Goal: Task Accomplishment & Management: Manage account settings

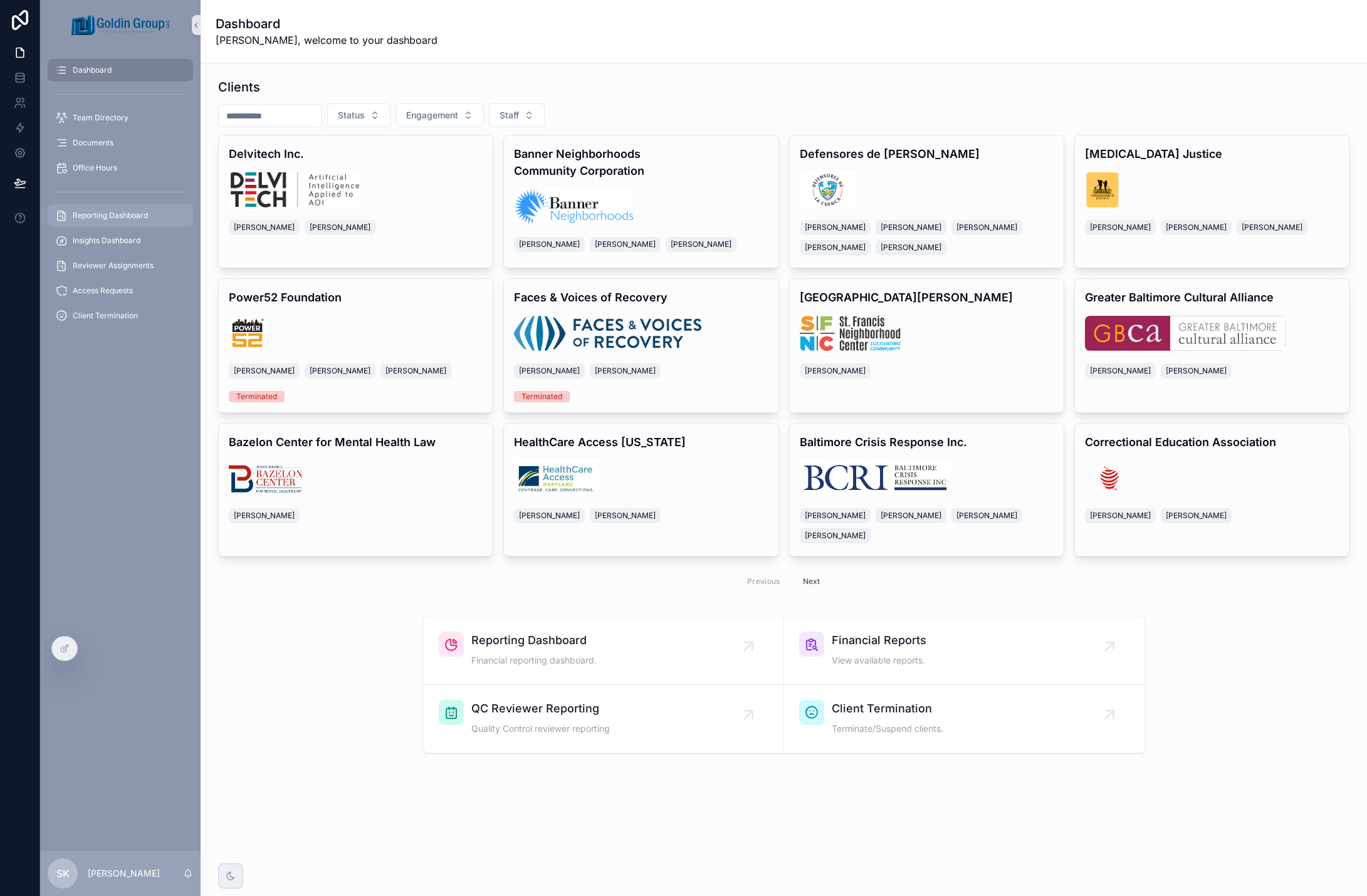
click at [142, 221] on div "Reporting Dashboard" at bounding box center [119, 215] width 130 height 20
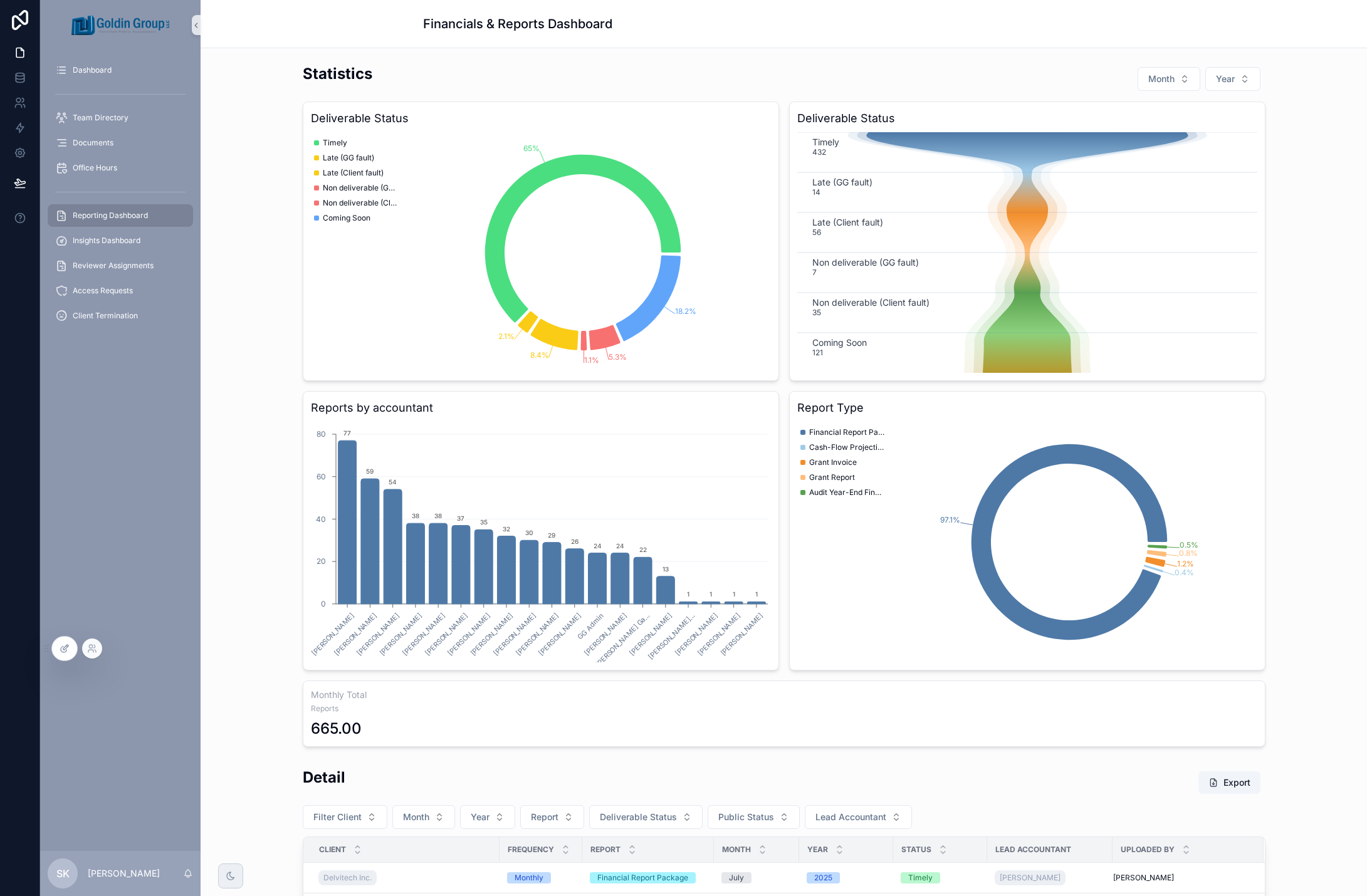
click at [61, 653] on icon at bounding box center [64, 648] width 10 height 10
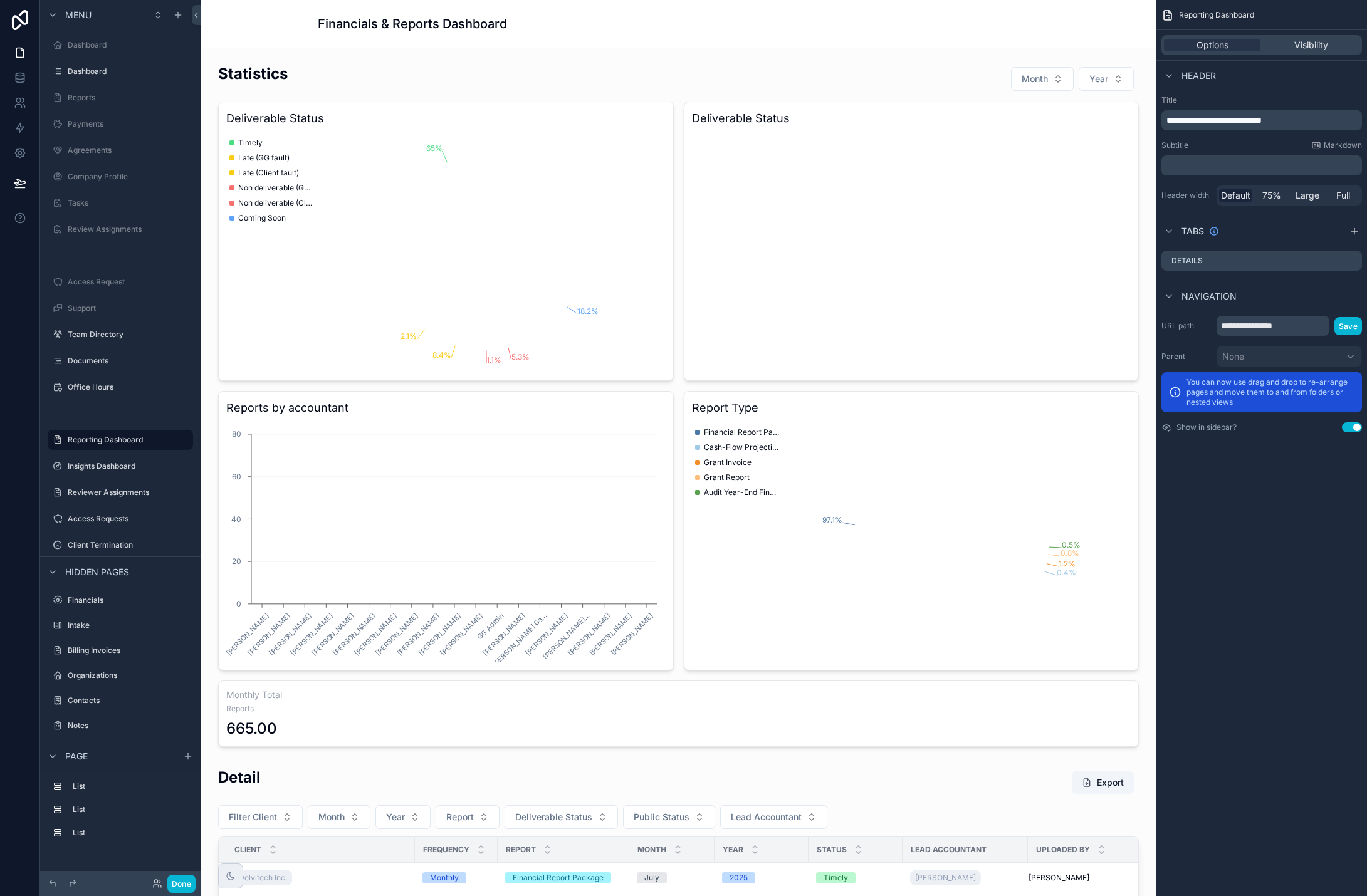
click at [879, 81] on div "scrollable content" at bounding box center [679, 405] width 936 height 693
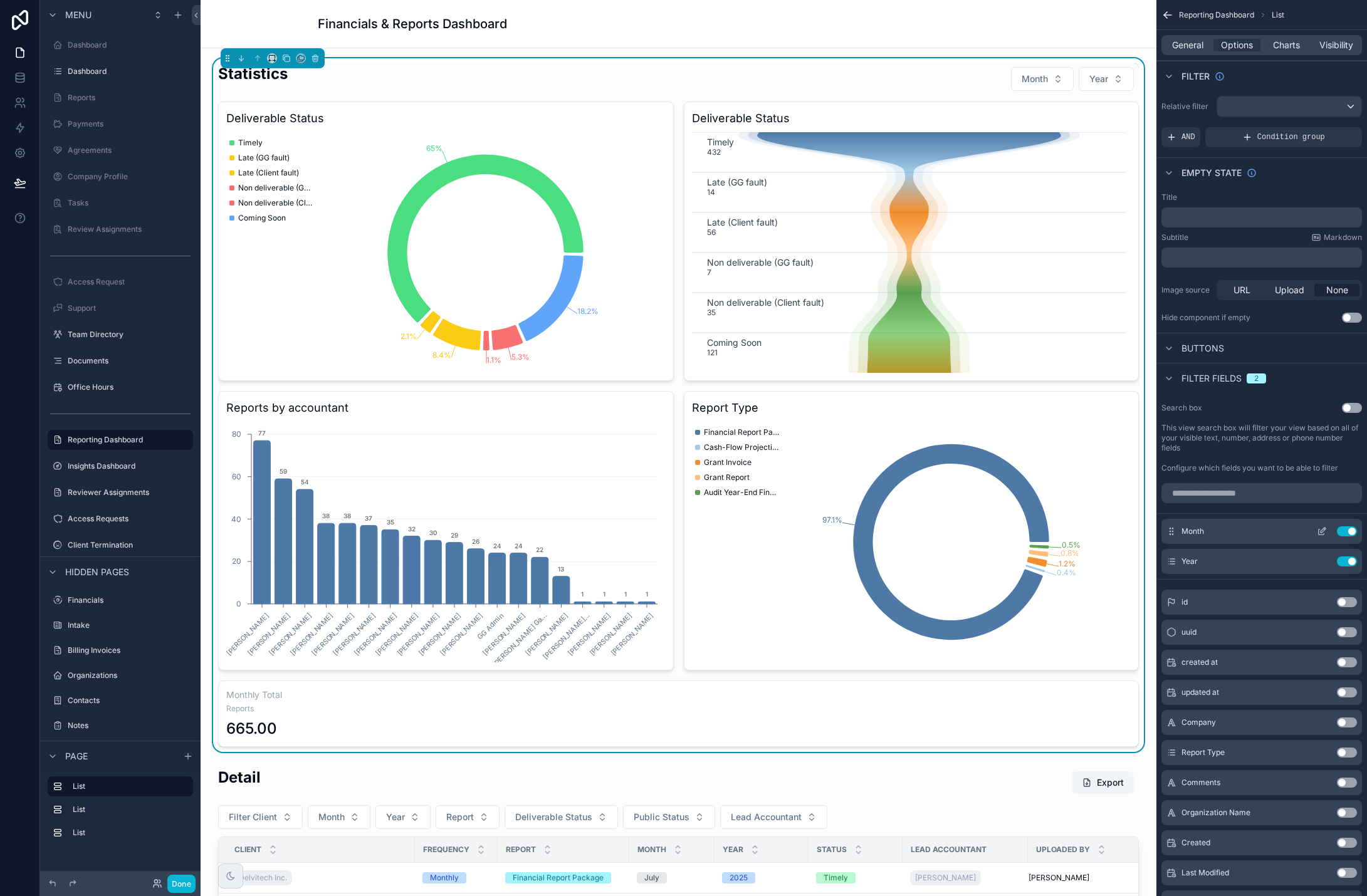
click at [1320, 530] on icon "scrollable content" at bounding box center [1322, 532] width 5 height 5
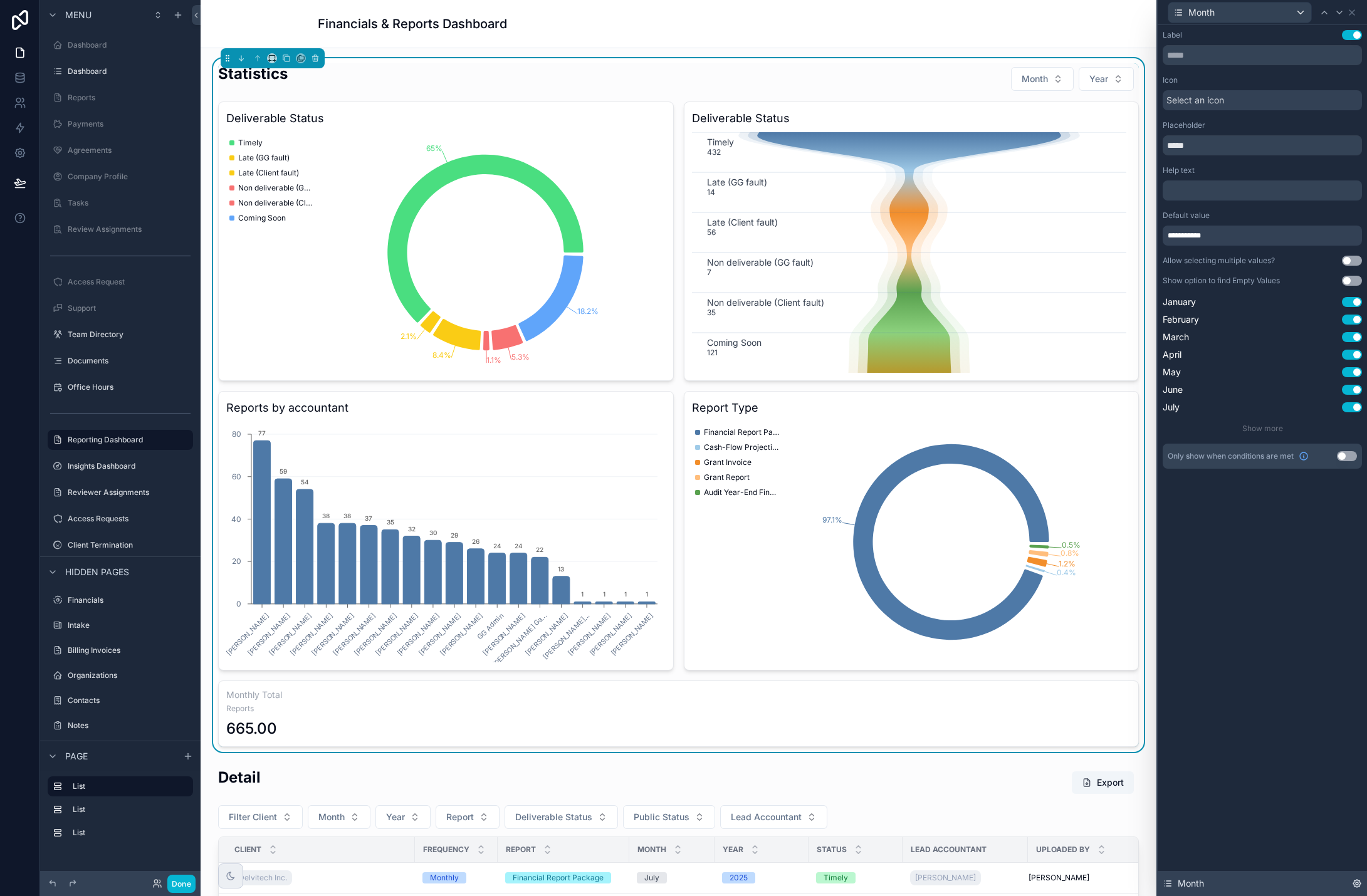
click at [1359, 887] on icon at bounding box center [1357, 884] width 8 height 8
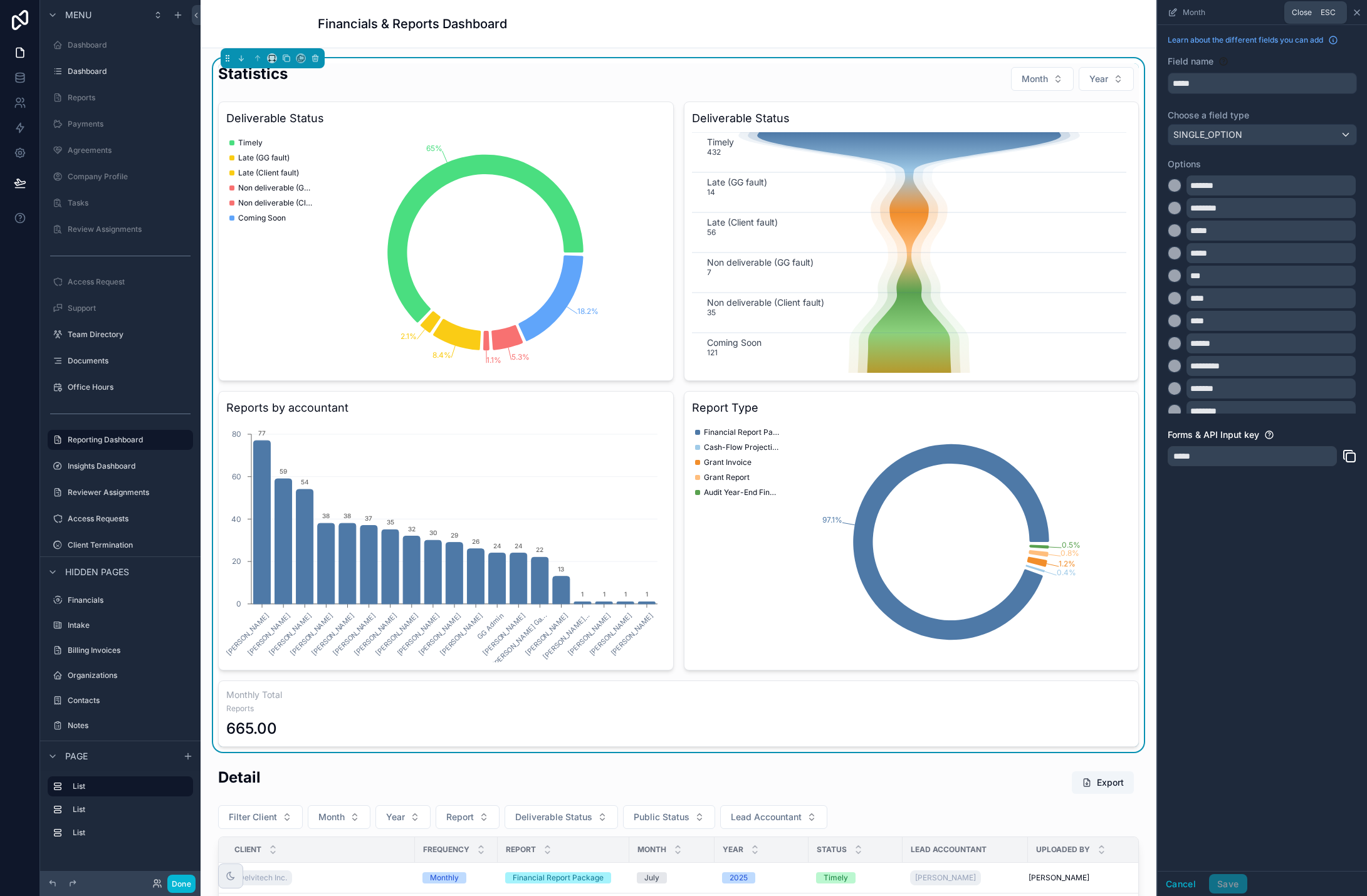
click at [1357, 11] on icon "scrollable content" at bounding box center [1356, 12] width 10 height 10
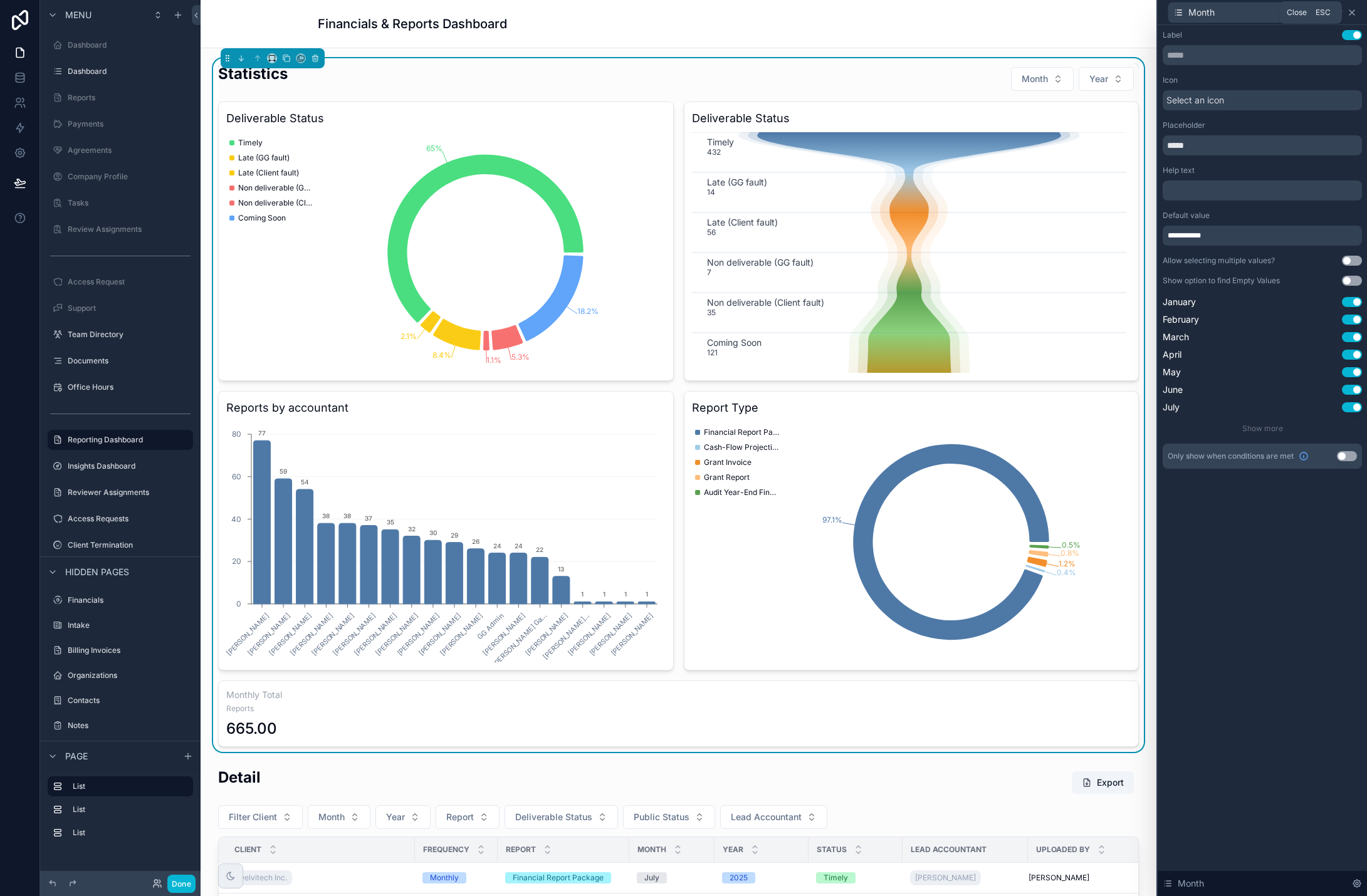
click at [1354, 12] on icon at bounding box center [1352, 12] width 10 height 10
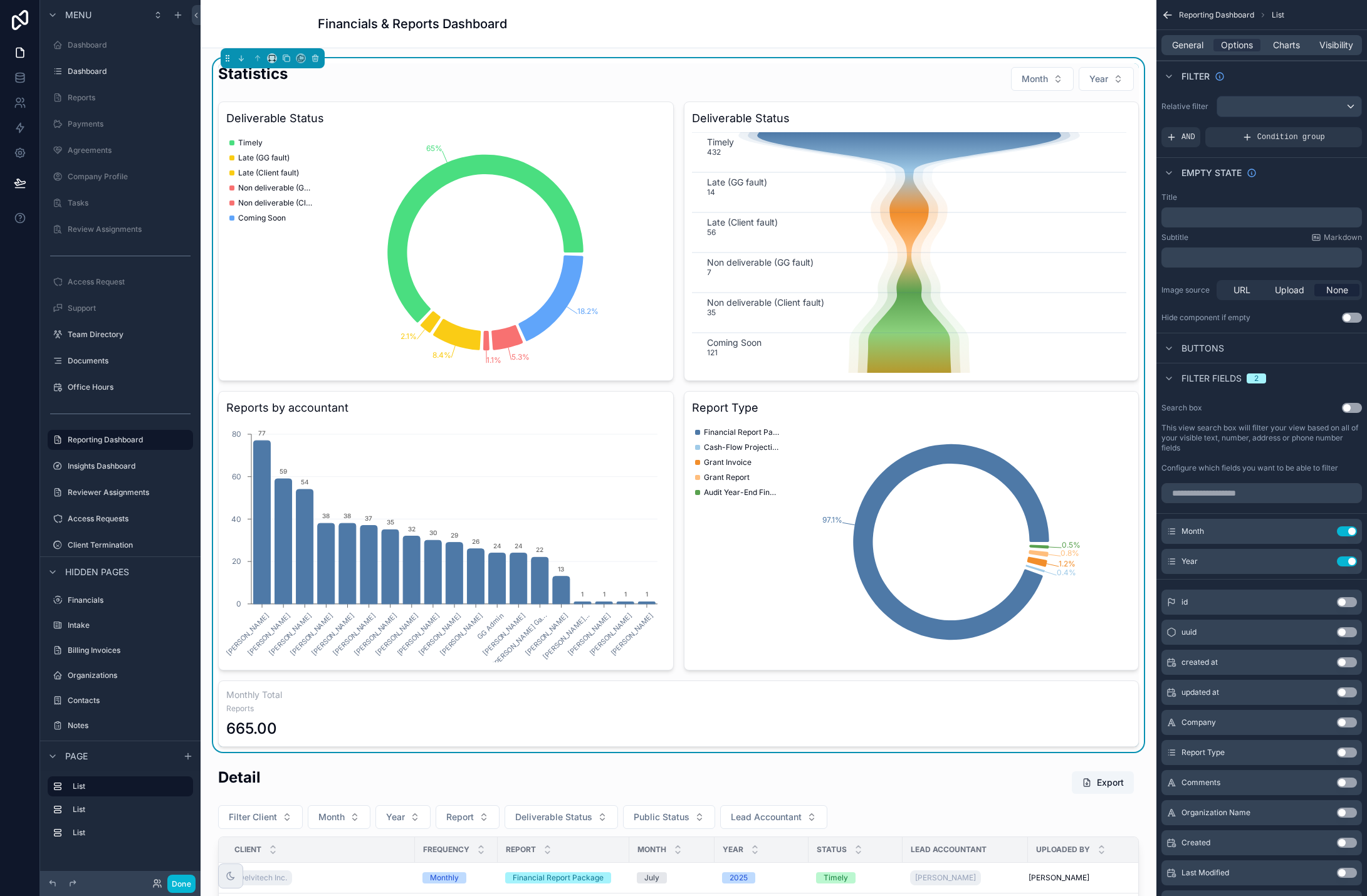
click at [1211, 349] on span "Buttons" at bounding box center [1203, 348] width 42 height 12
click at [1196, 353] on span "Buttons" at bounding box center [1203, 348] width 42 height 12
click at [1163, 14] on icon "scrollable content" at bounding box center [1168, 15] width 12 height 12
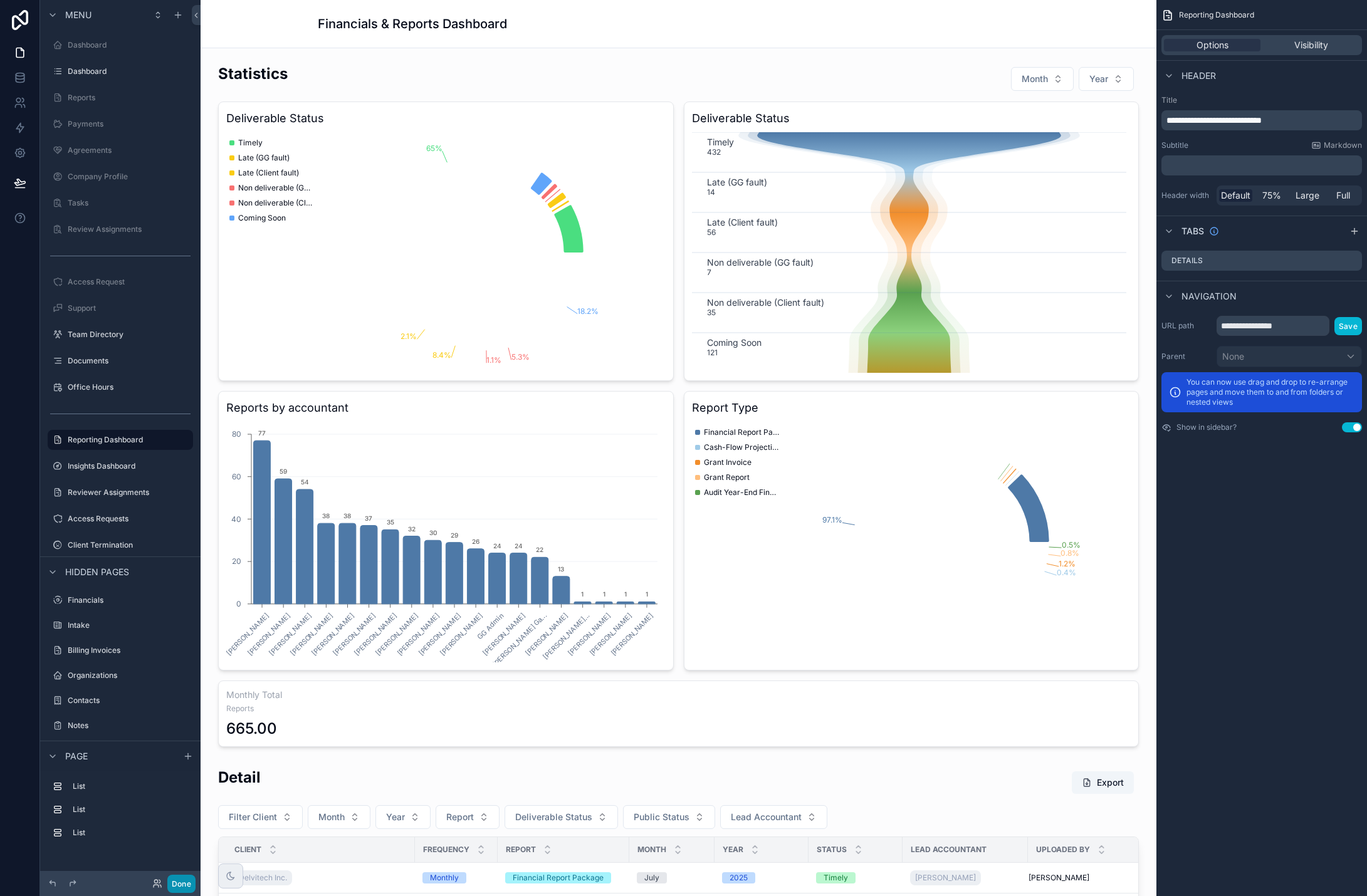
click at [189, 883] on button "Done" at bounding box center [181, 884] width 28 height 19
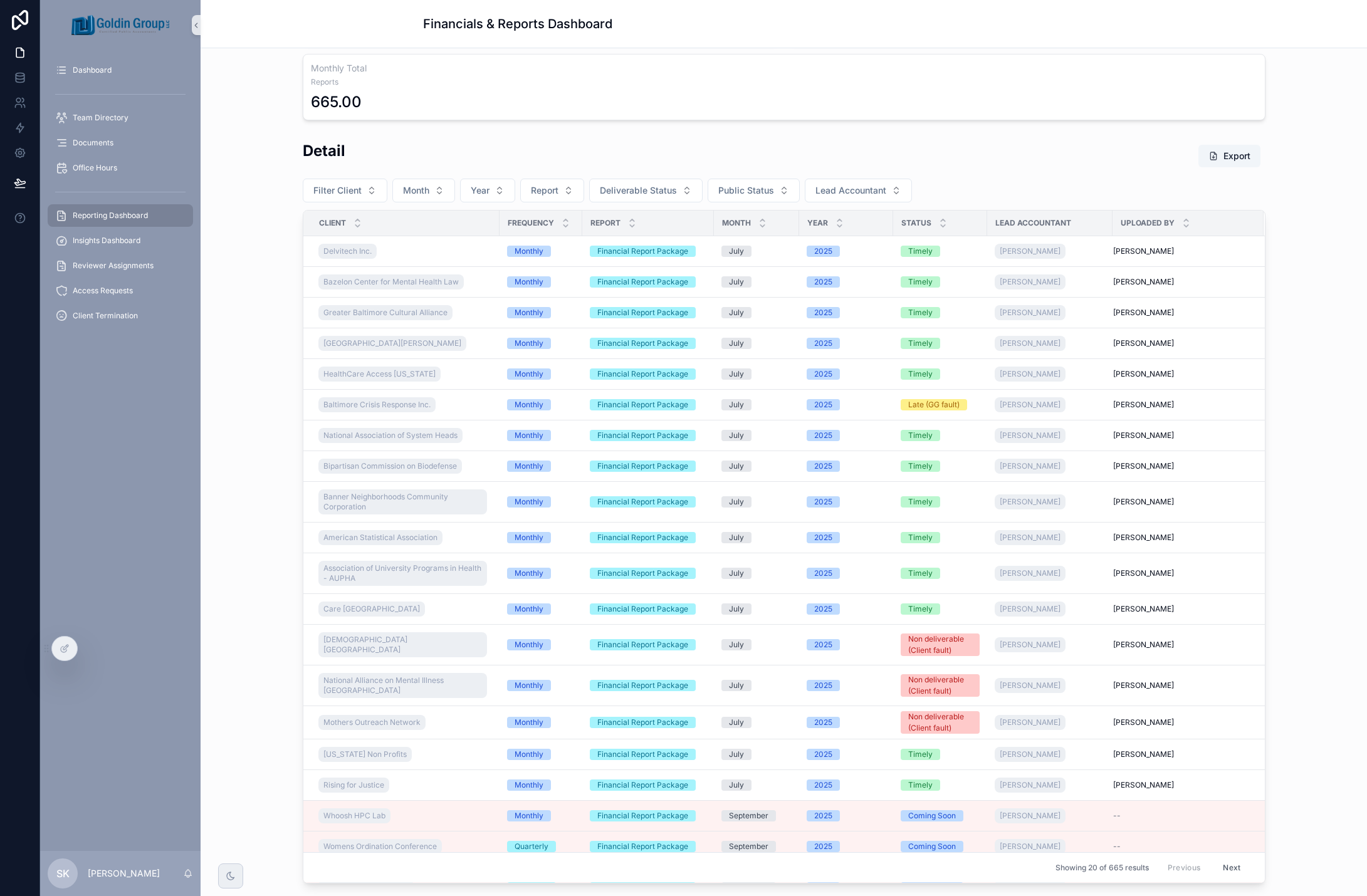
scroll to position [32, 0]
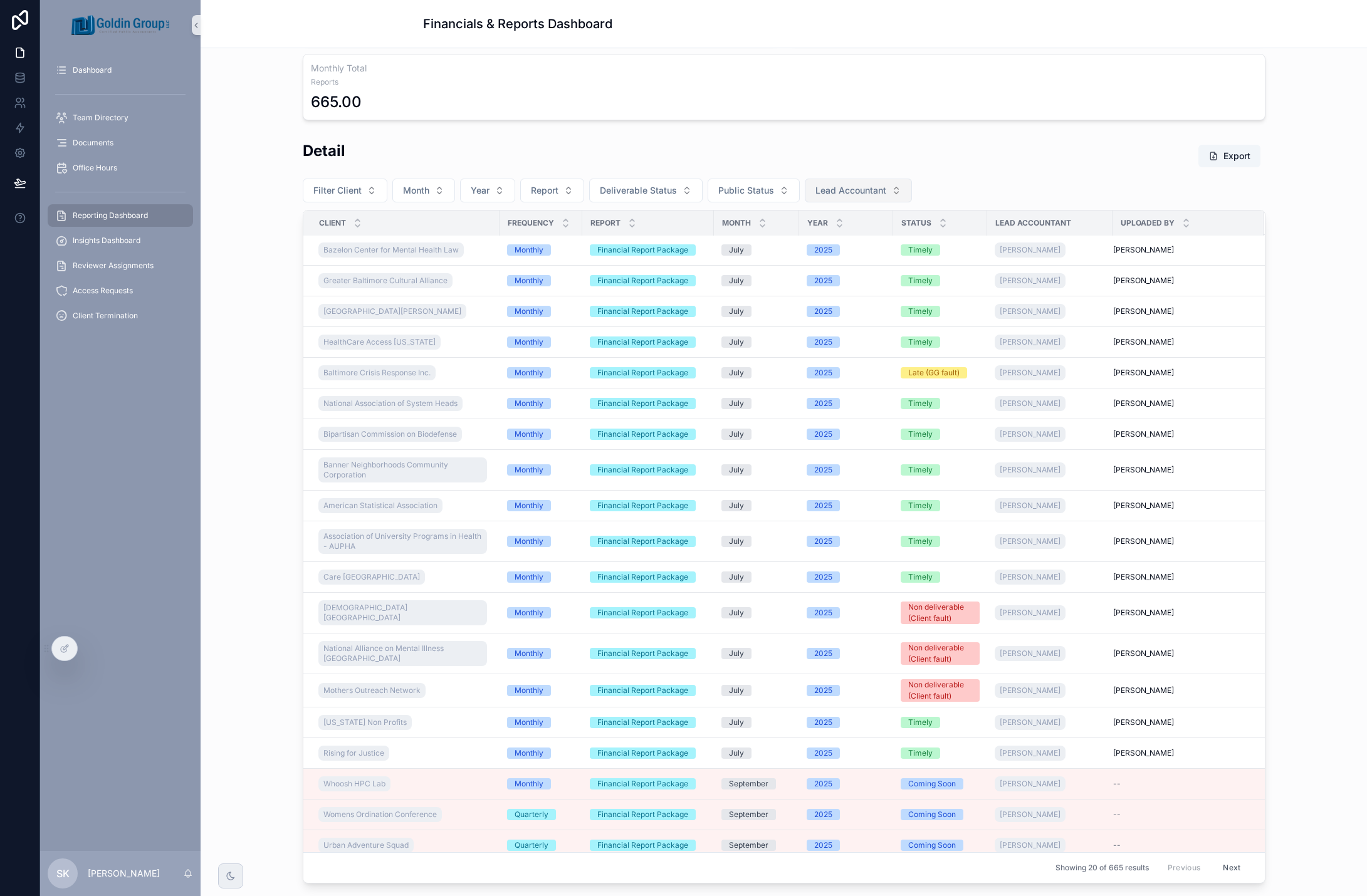
click at [816, 193] on span "Lead Accountant" at bounding box center [851, 190] width 71 height 12
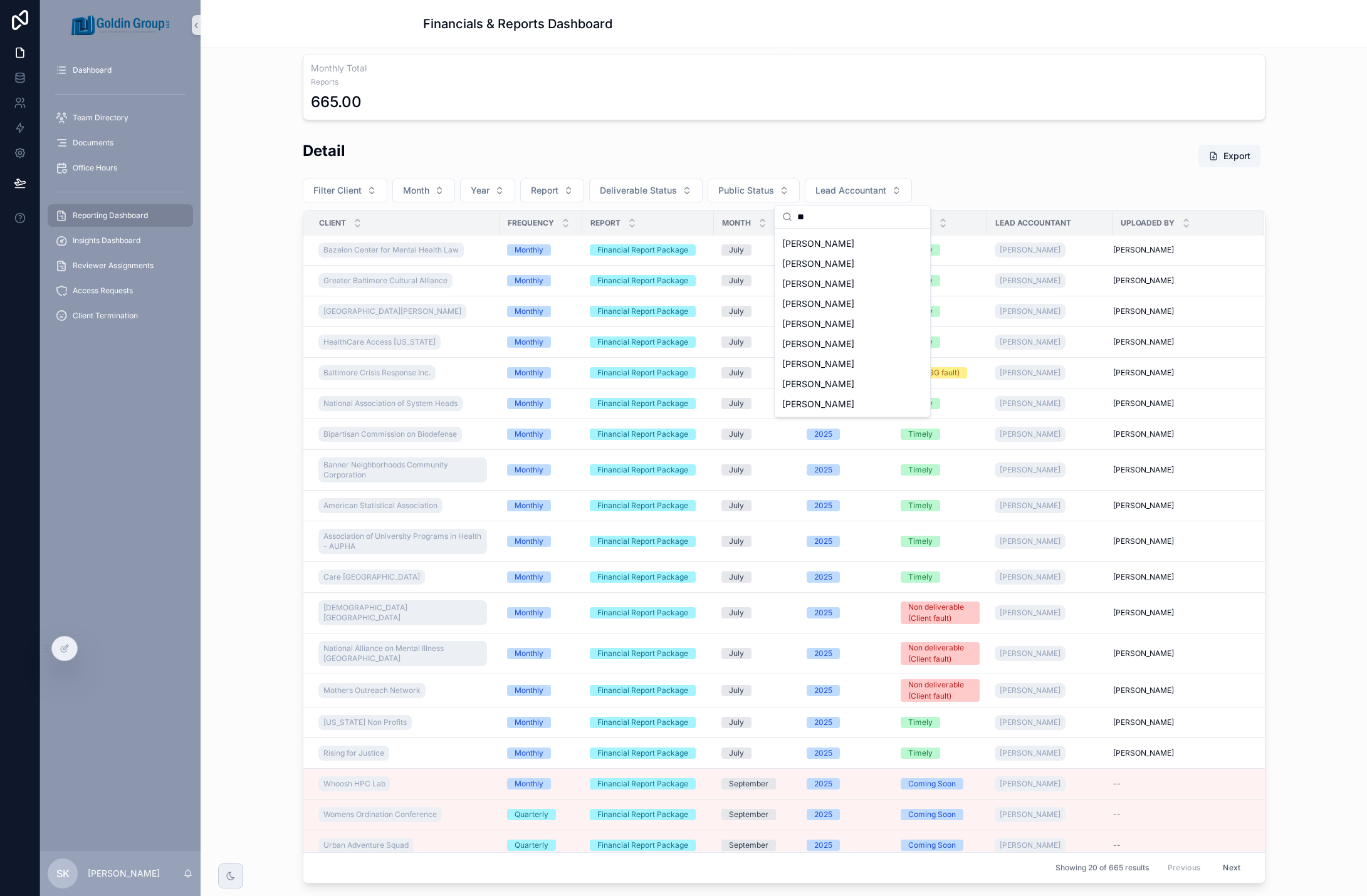
scroll to position [0, 0]
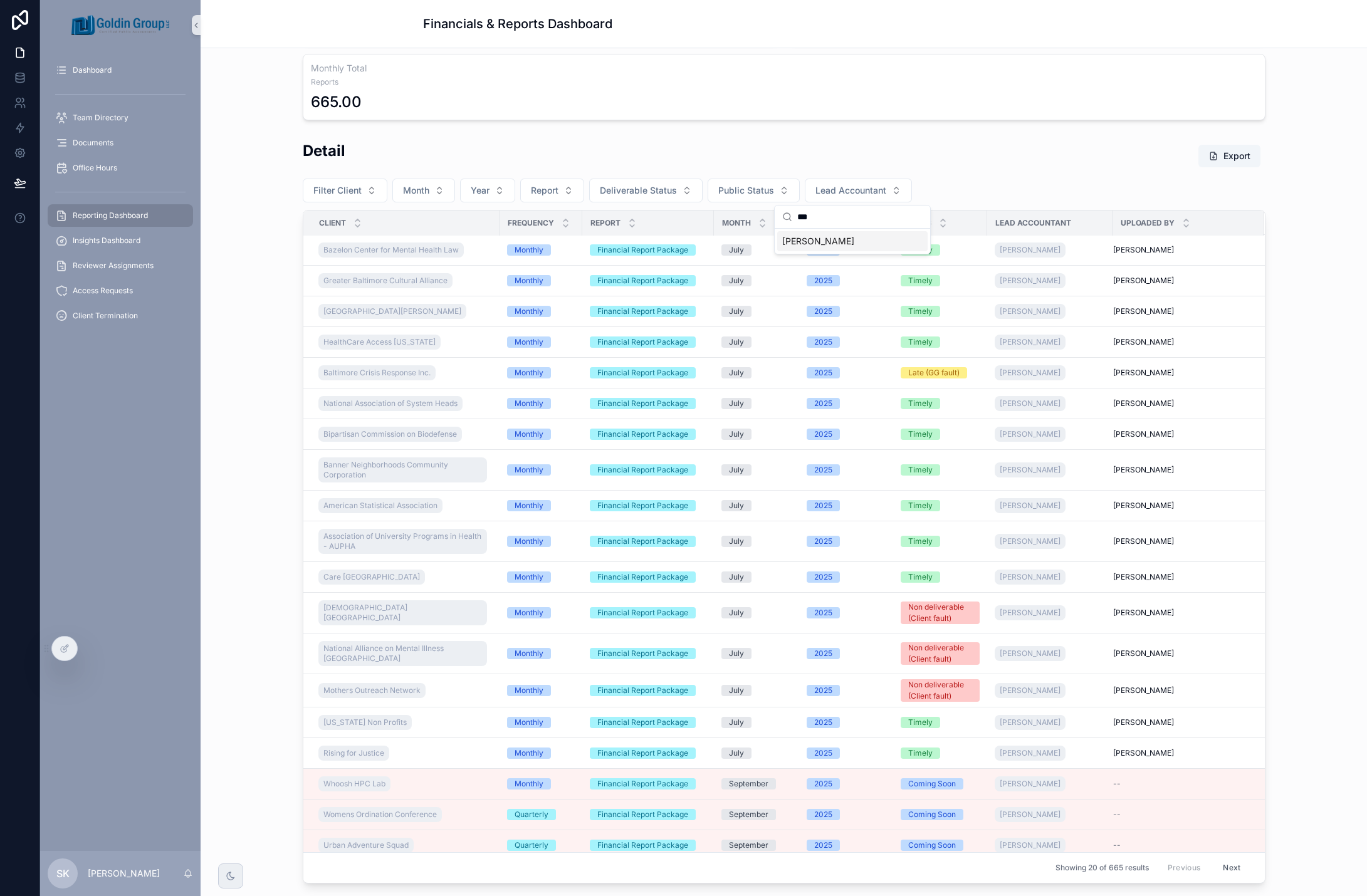
type input "***"
click at [805, 235] on span "[PERSON_NAME]" at bounding box center [818, 241] width 72 height 12
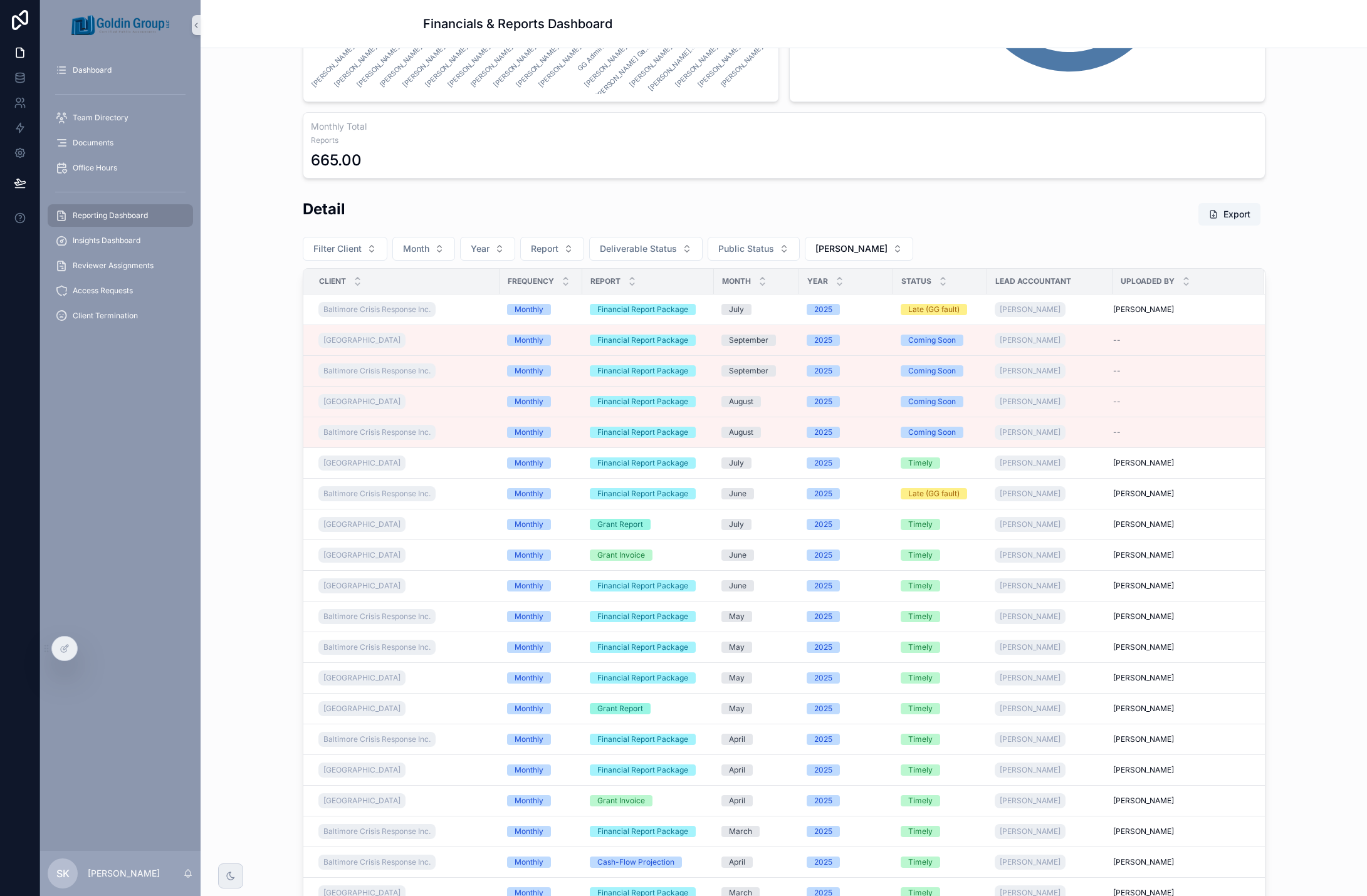
scroll to position [576, 0]
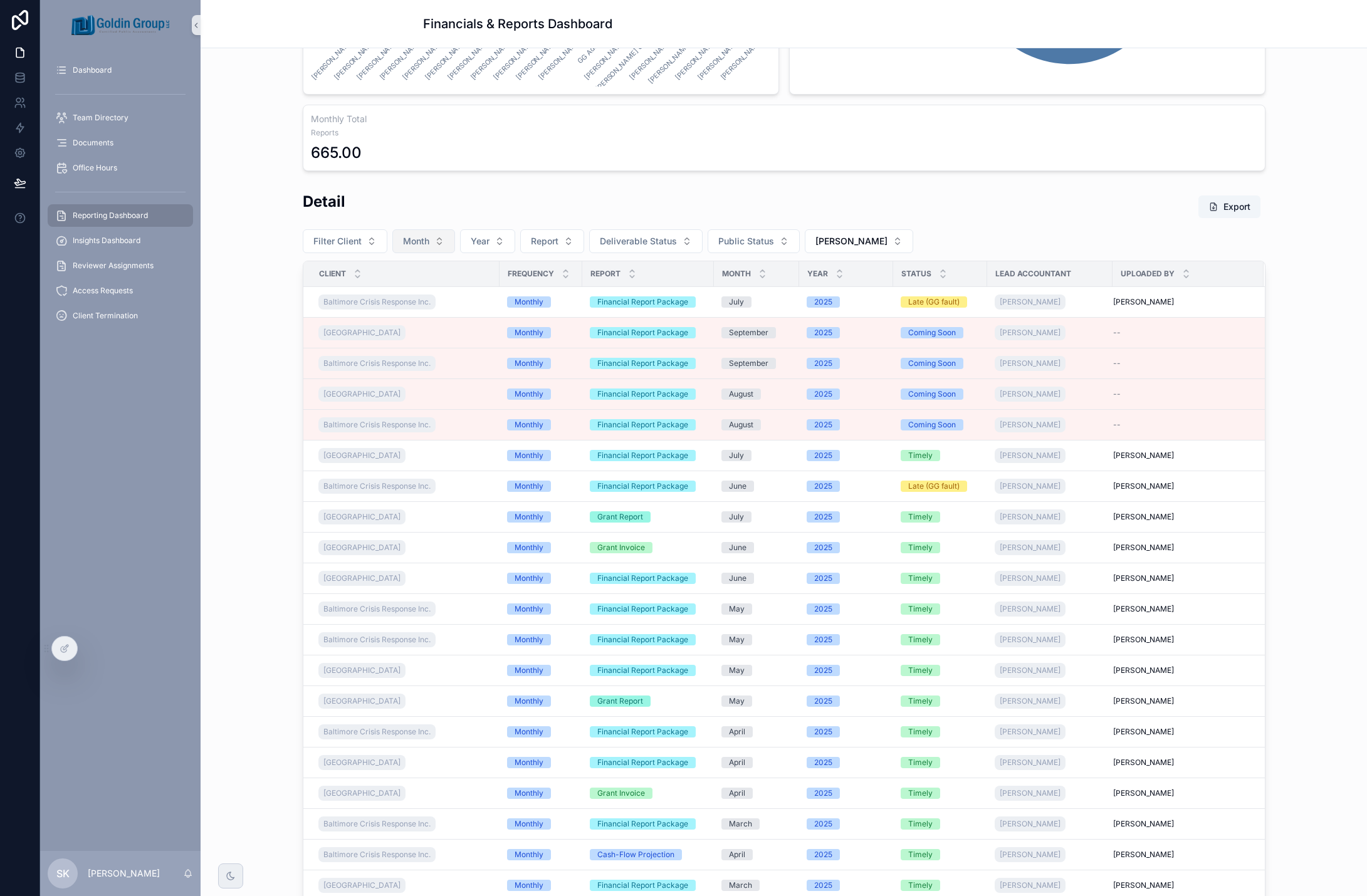
click at [411, 244] on span "Month" at bounding box center [417, 241] width 27 height 12
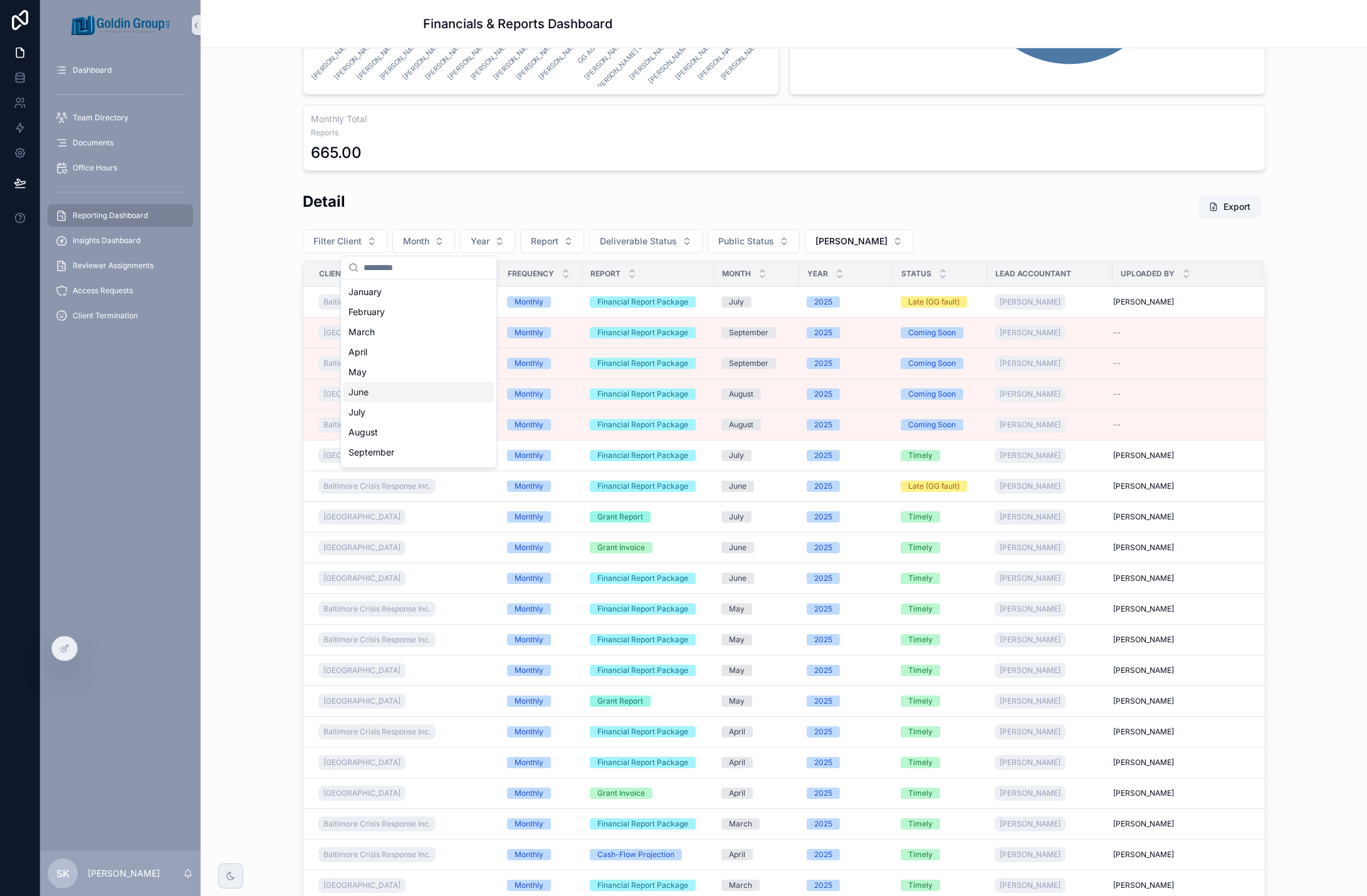
click at [388, 393] on div "June" at bounding box center [419, 392] width 150 height 20
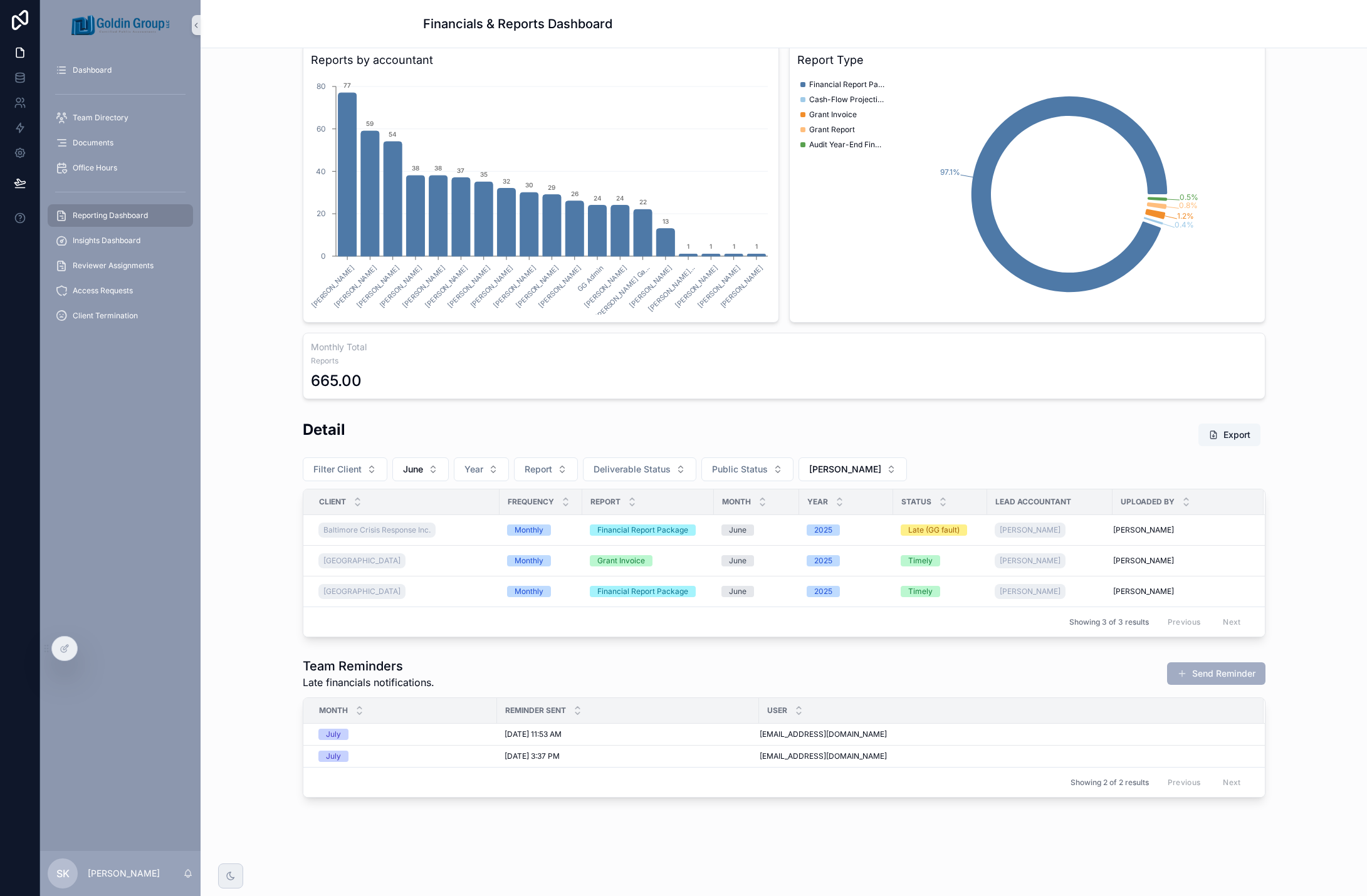
scroll to position [355, 0]
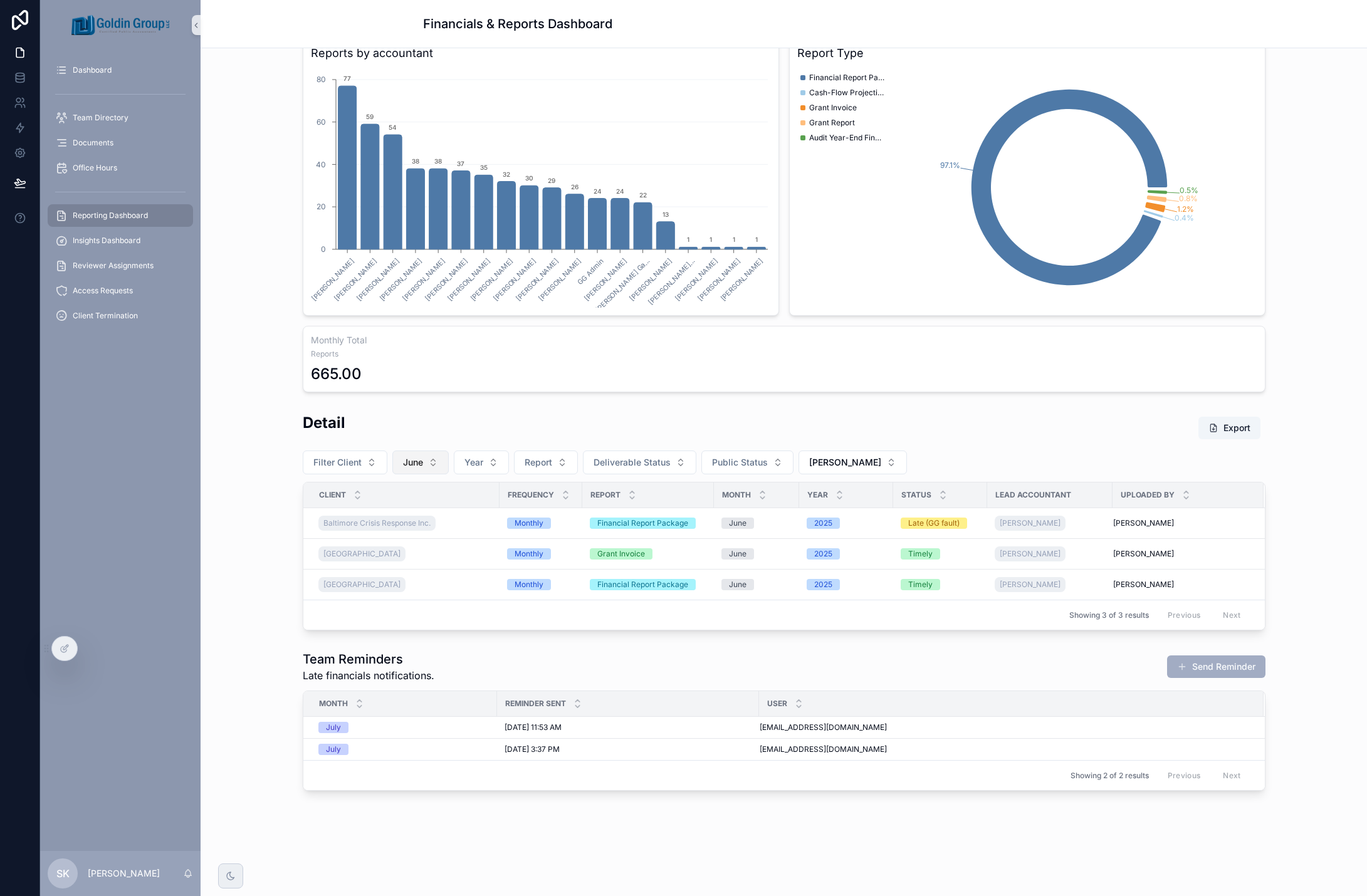
drag, startPoint x: 415, startPoint y: 453, endPoint x: 416, endPoint y: 461, distance: 8.1
click at [415, 456] on button "June" at bounding box center [421, 462] width 57 height 24
click at [405, 517] on div "None" at bounding box center [416, 513] width 150 height 20
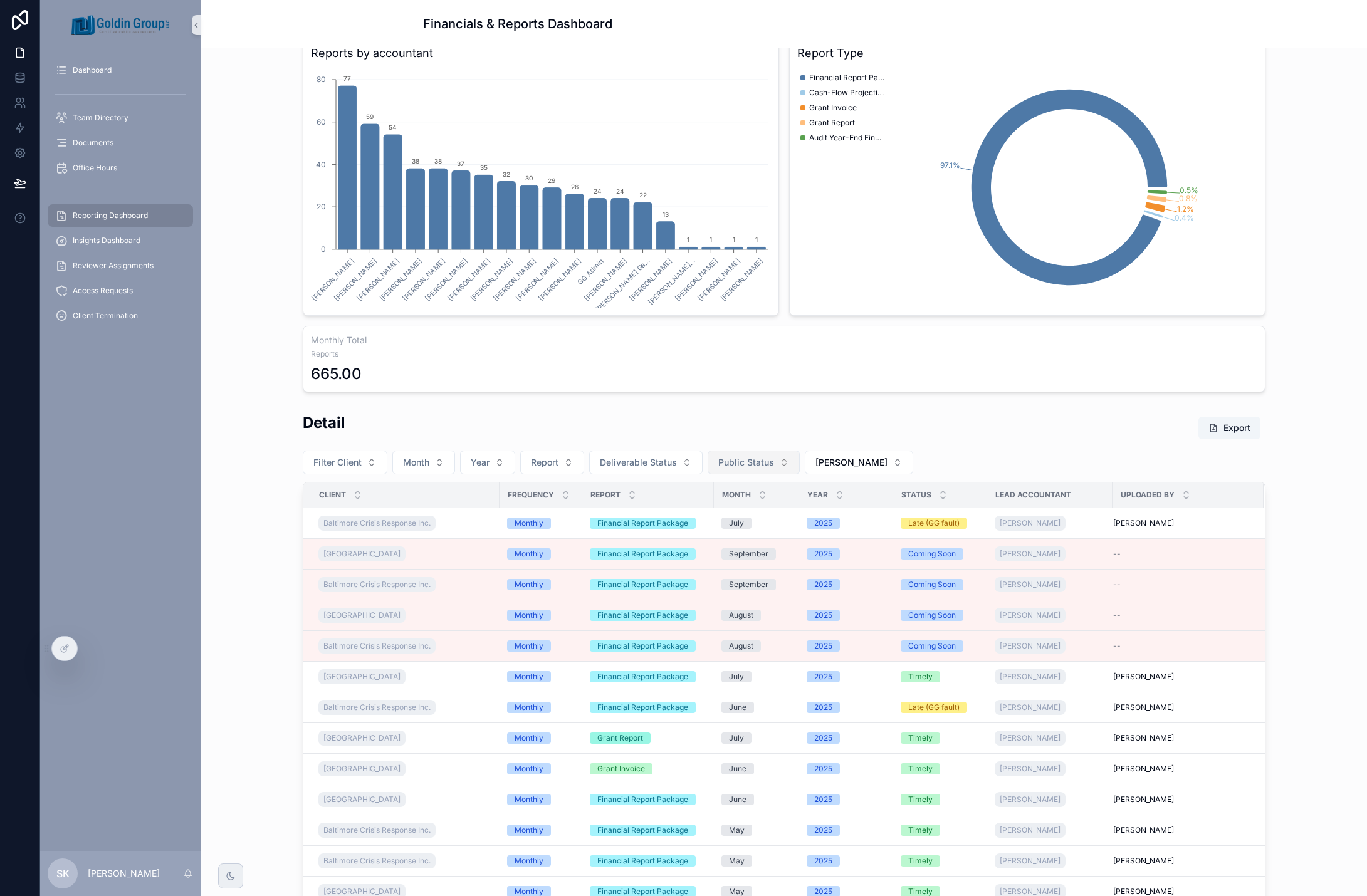
click at [725, 459] on span "Public Status" at bounding box center [746, 463] width 56 height 12
drag, startPoint x: 709, startPoint y: 554, endPoint x: 685, endPoint y: 523, distance: 39.2
click at [709, 552] on div "Coming Soon" at bounding box center [748, 553] width 150 height 20
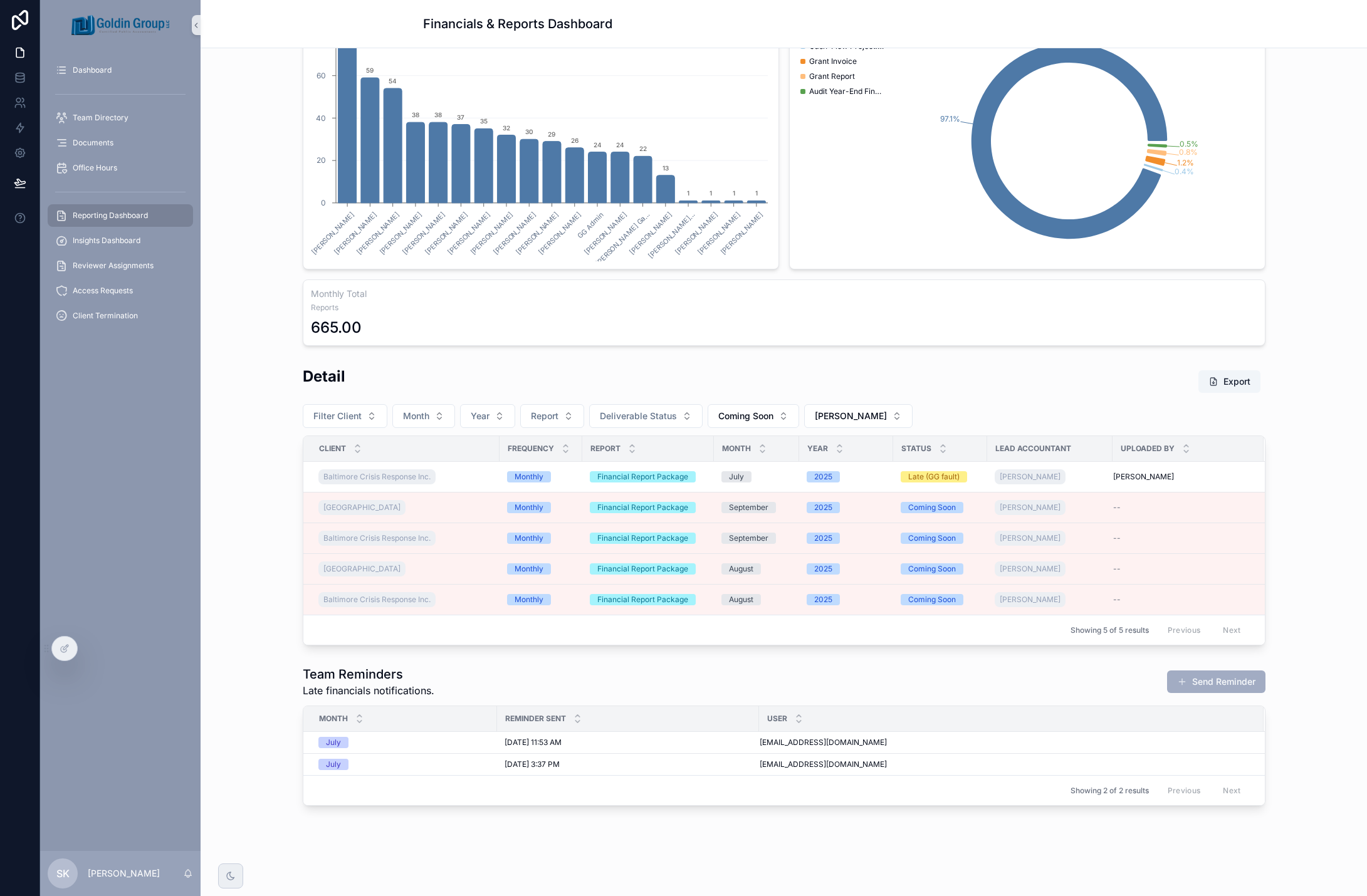
scroll to position [416, 0]
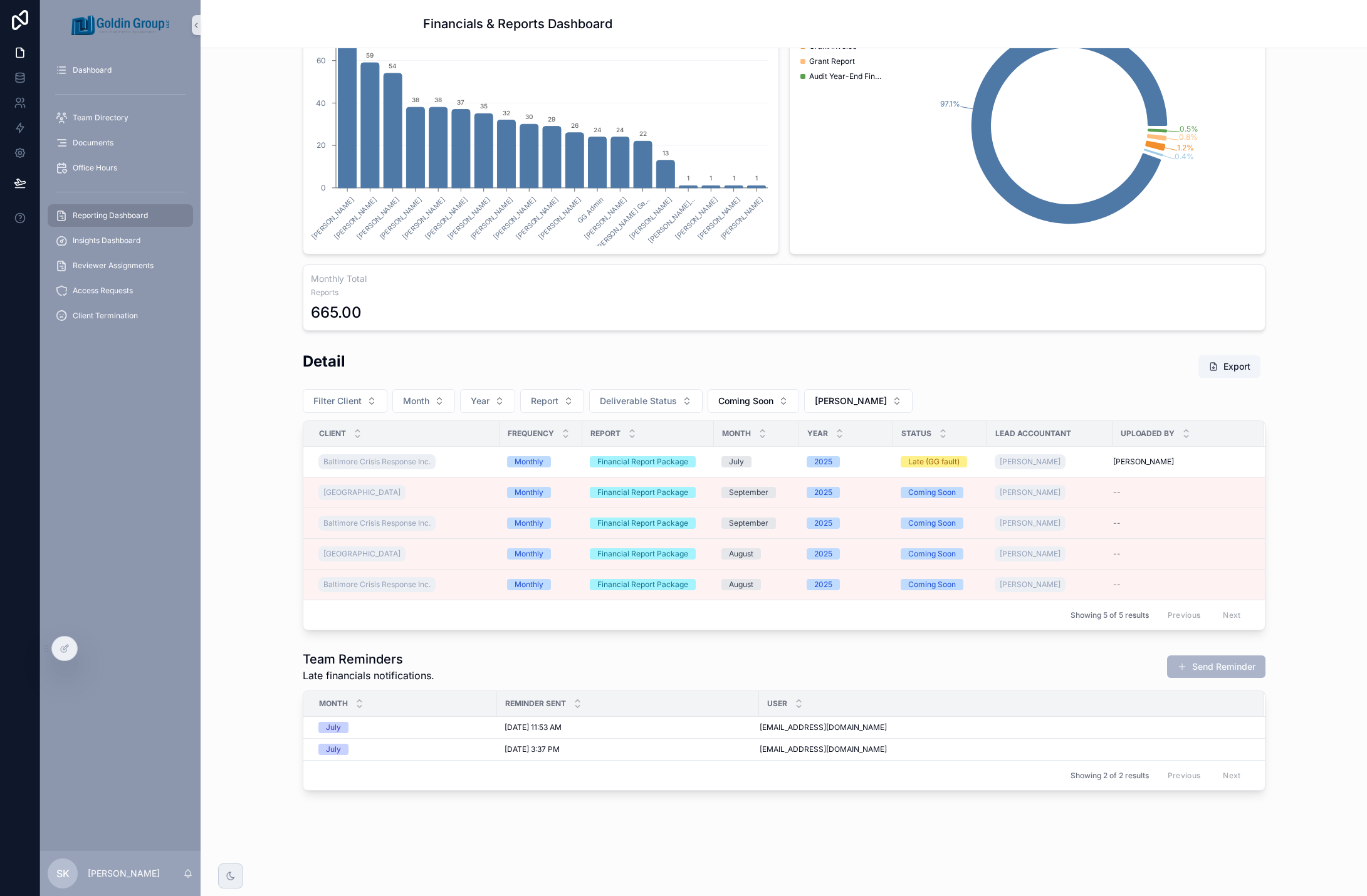
click at [1202, 670] on button "Send Reminder" at bounding box center [1216, 667] width 98 height 23
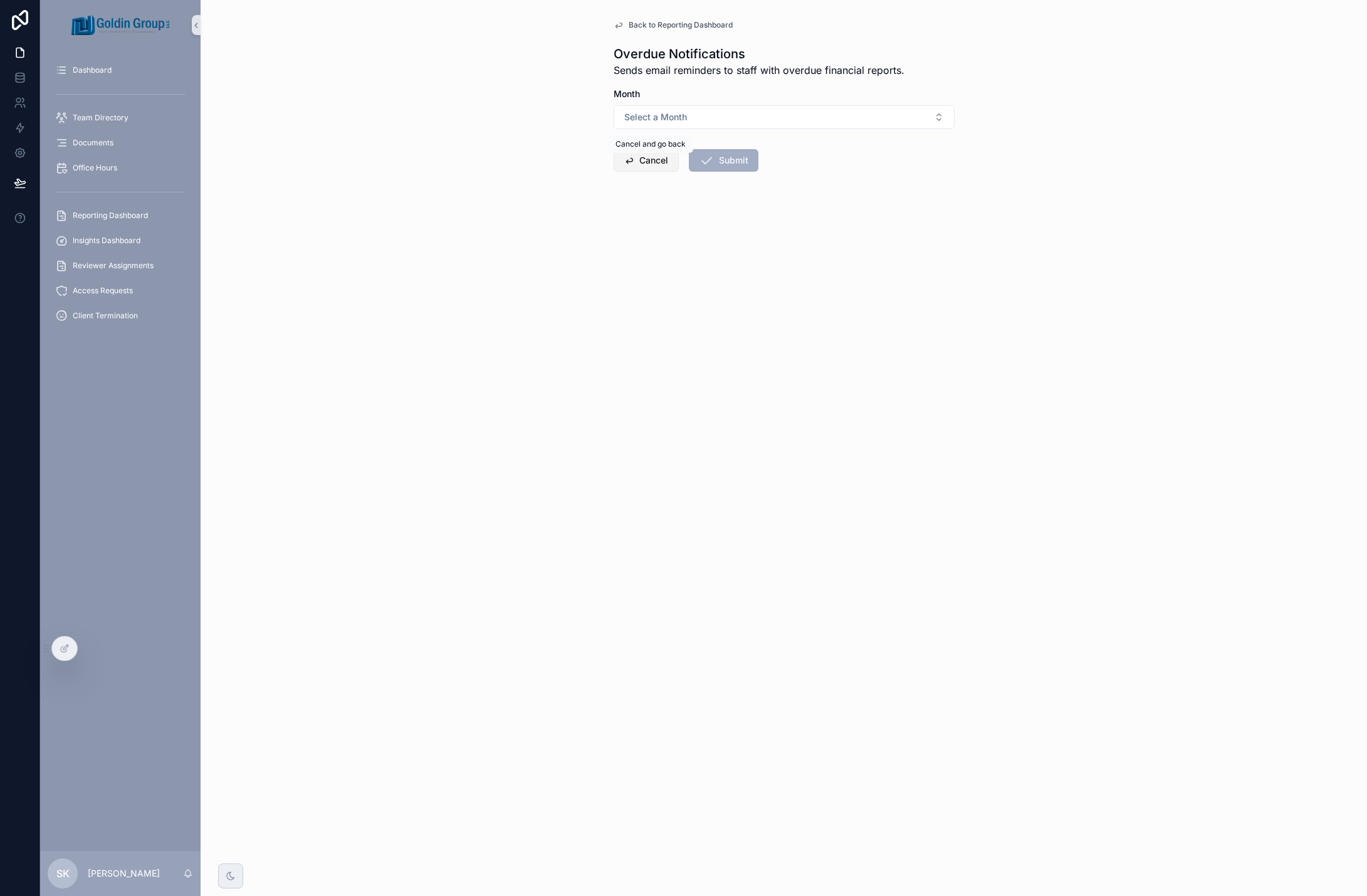
click at [662, 158] on button "Cancel" at bounding box center [647, 161] width 65 height 23
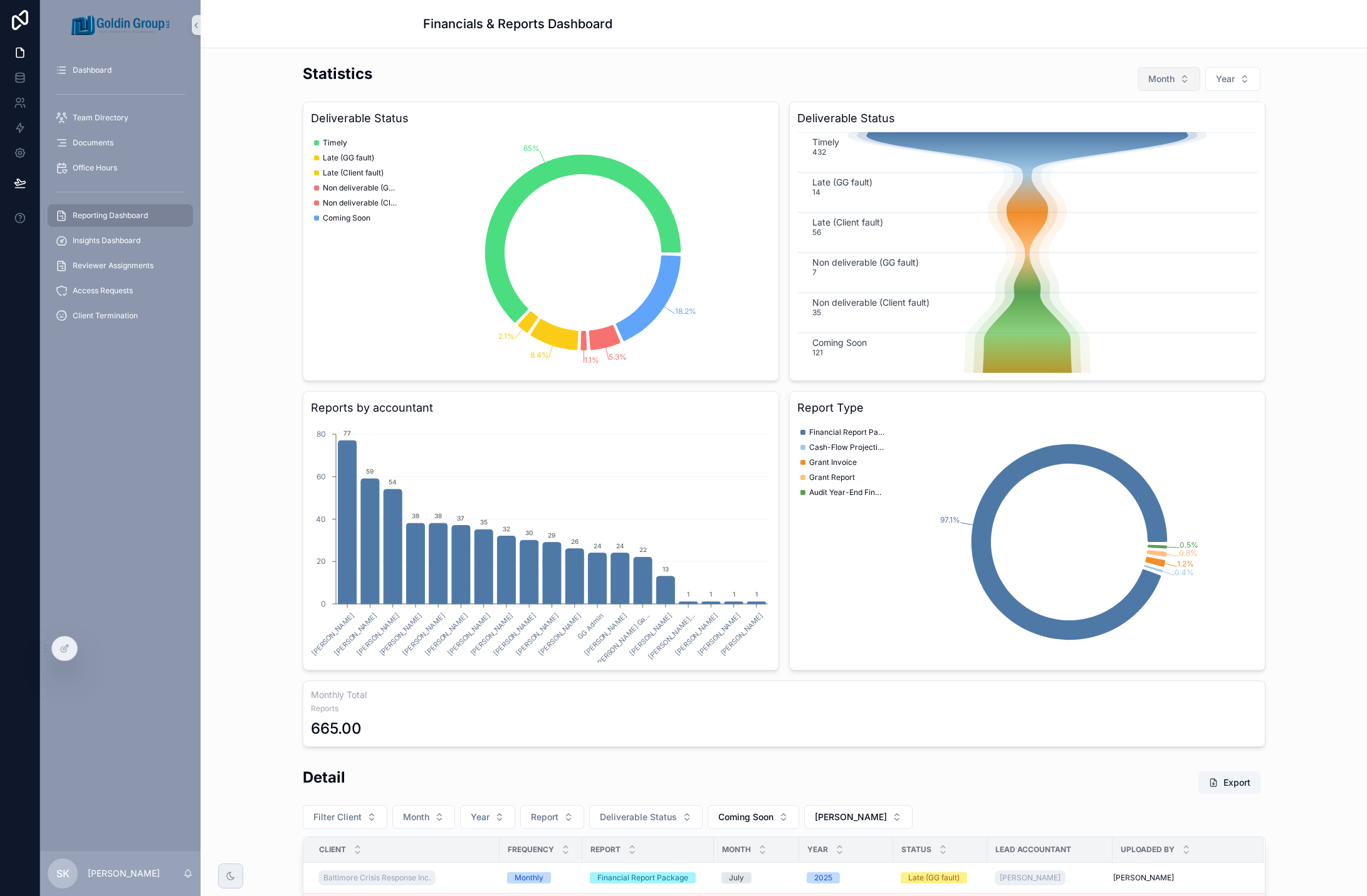
click at [1165, 78] on span "Month" at bounding box center [1162, 79] width 27 height 12
click at [1141, 264] on div "August" at bounding box center [1163, 270] width 150 height 20
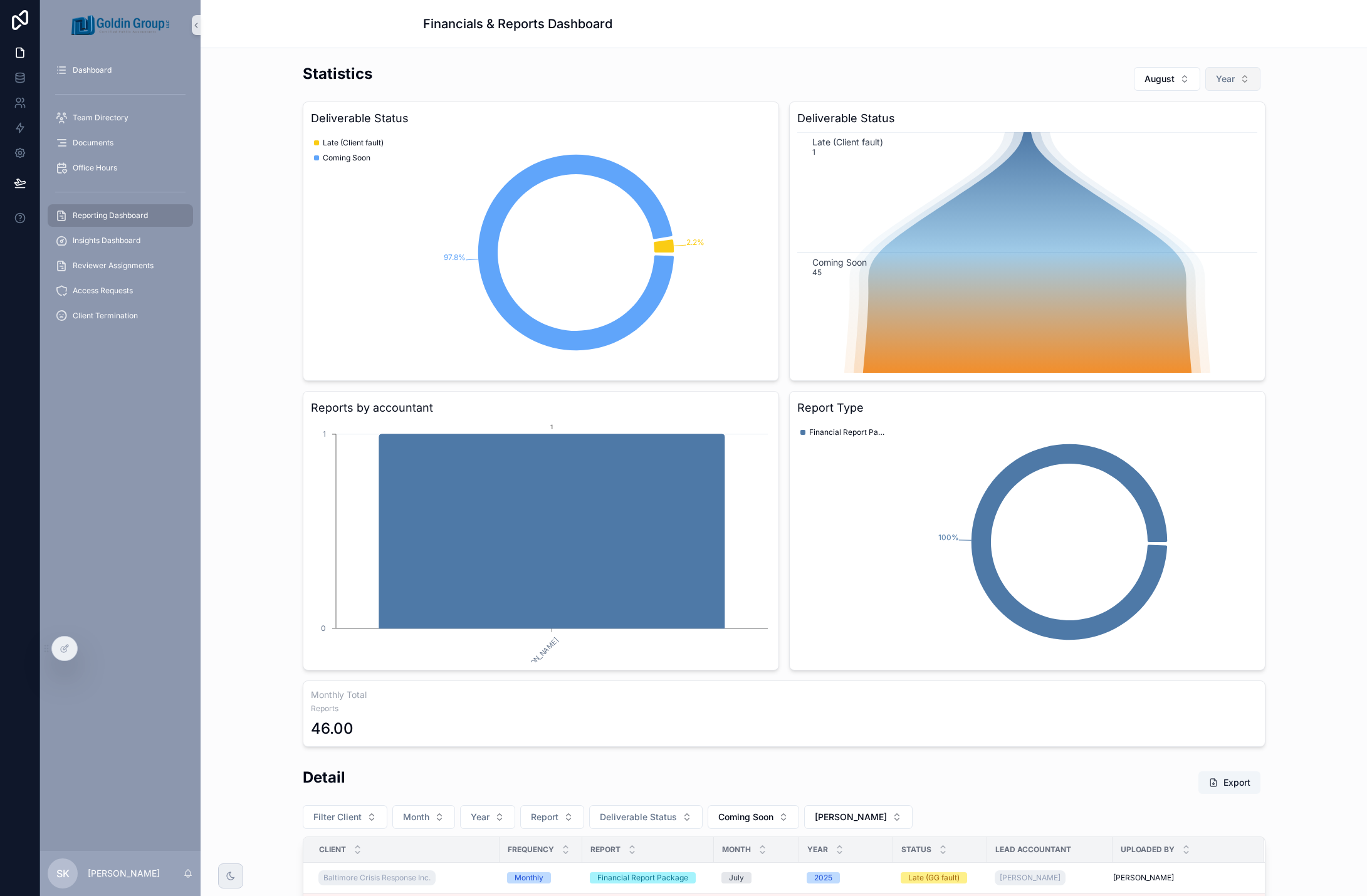
click at [1248, 73] on button "Year" at bounding box center [1233, 79] width 55 height 24
click at [1240, 148] on div "2025" at bounding box center [1228, 149] width 150 height 20
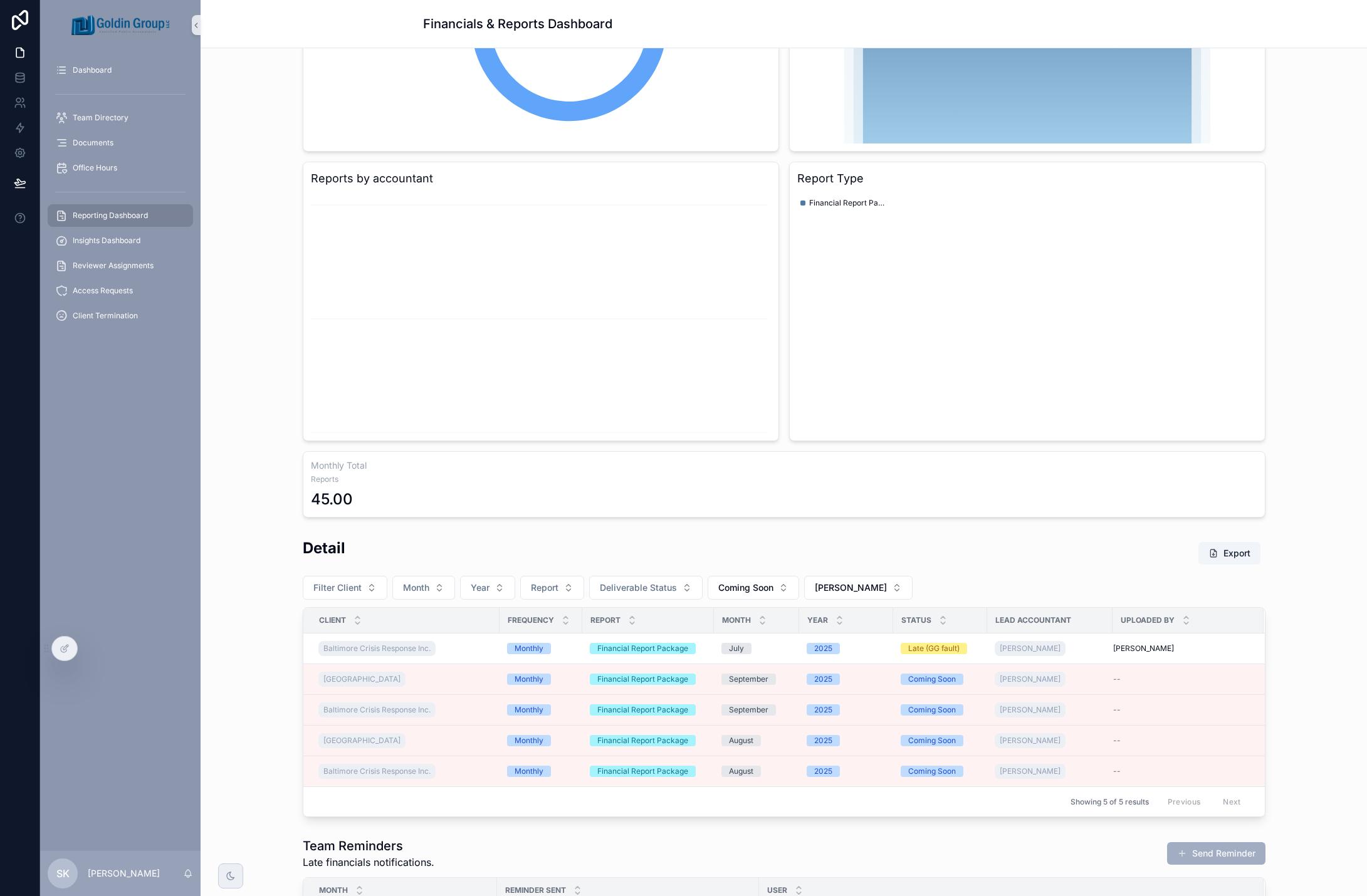
scroll to position [376, 0]
